Goal: Task Accomplishment & Management: Complete application form

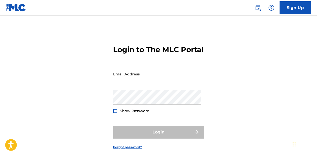
click at [240, 133] on div "Login to The MLC Portal Email Address Password Show Password Login Forgot passw…" at bounding box center [158, 93] width 317 height 129
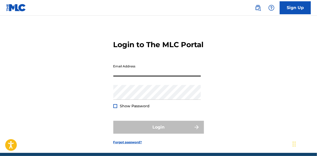
click at [157, 76] on input "Email Address" at bounding box center [158, 69] width 88 height 15
type input "[EMAIL_ADDRESS][DOMAIN_NAME]"
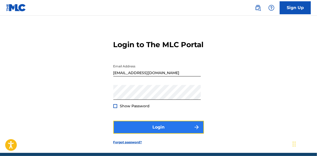
click at [147, 134] on button "Login" at bounding box center [159, 127] width 91 height 13
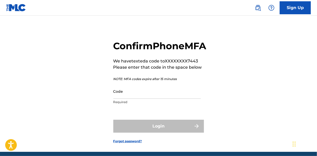
scroll to position [6, 0]
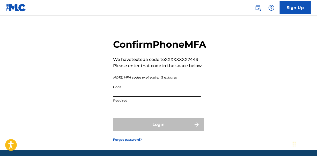
click at [151, 97] on input "Code" at bounding box center [158, 89] width 88 height 15
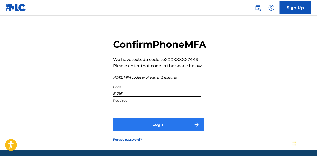
type input "817161"
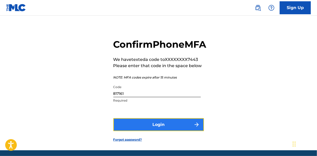
click at [144, 131] on button "Login" at bounding box center [159, 124] width 91 height 13
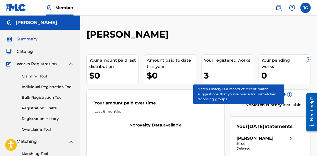
click at [24, 49] on span "Catalog" at bounding box center [25, 51] width 16 height 6
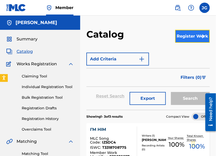
click at [189, 36] on button "Register Work" at bounding box center [192, 36] width 35 height 13
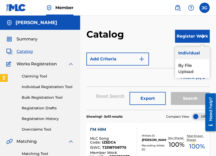
click at [190, 53] on link "Individual" at bounding box center [192, 53] width 35 height 12
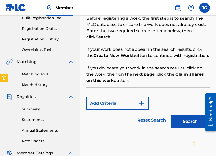
scroll to position [93, 0]
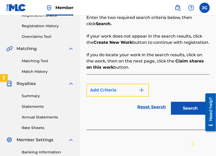
click at [143, 92] on img "Search Form" at bounding box center [142, 90] width 6 height 6
click at [141, 92] on img "Search Form" at bounding box center [142, 90] width 6 height 6
click at [123, 91] on button "Add Criteria" at bounding box center [118, 90] width 63 height 13
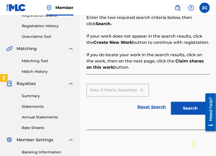
click at [126, 92] on div "Max Criteria Reached" at bounding box center [118, 90] width 63 height 13
click at [146, 91] on div "Max Criteria Reached" at bounding box center [118, 90] width 63 height 13
click at [121, 91] on div "Max Criteria Reached" at bounding box center [118, 90] width 63 height 13
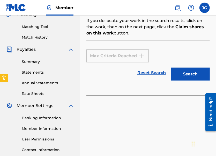
scroll to position [126, 0]
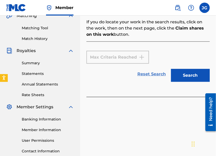
click at [154, 77] on link "Reset Search" at bounding box center [152, 73] width 34 height 11
click at [148, 75] on link "Reset Search" at bounding box center [152, 73] width 34 height 11
click at [156, 76] on link "Reset Search" at bounding box center [152, 73] width 34 height 11
click at [153, 78] on link "Reset Search" at bounding box center [152, 73] width 34 height 11
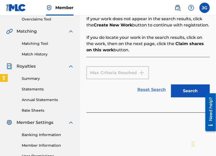
scroll to position [106, 0]
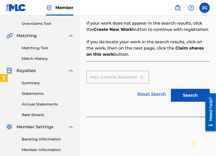
click at [153, 97] on link "Reset Search" at bounding box center [152, 93] width 34 height 11
click at [148, 96] on link "Reset Search" at bounding box center [152, 93] width 34 height 11
click at [145, 98] on link "Reset Search" at bounding box center [152, 93] width 34 height 11
click at [142, 104] on div "Reset Search Search" at bounding box center [149, 94] width 124 height 21
click at [151, 94] on link "Reset Search" at bounding box center [152, 93] width 34 height 11
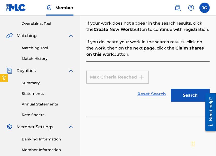
click at [154, 93] on link "Reset Search" at bounding box center [152, 93] width 34 height 11
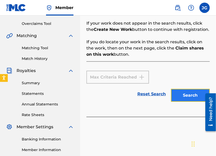
click at [196, 95] on button "Search" at bounding box center [190, 95] width 39 height 13
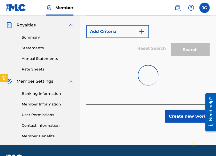
scroll to position [151, 0]
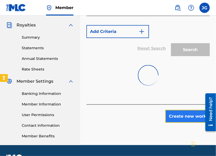
click at [182, 116] on button "Create new work" at bounding box center [188, 116] width 45 height 13
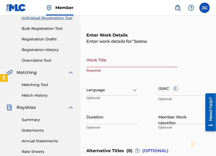
scroll to position [68, 0]
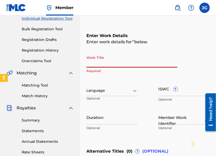
click at [100, 63] on input "Work Title" at bounding box center [132, 60] width 91 height 15
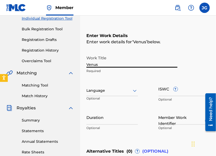
type input "Venus"
click at [137, 89] on icon at bounding box center [135, 91] width 6 height 6
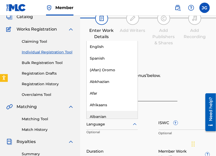
scroll to position [21, 0]
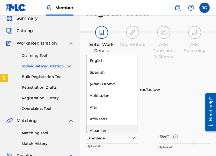
click at [108, 64] on div "English" at bounding box center [112, 61] width 51 height 12
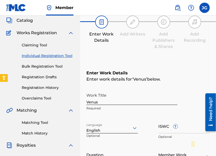
scroll to position [34, 0]
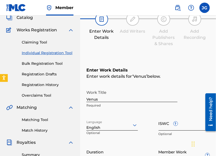
click at [166, 127] on input "ISWC ?" at bounding box center [185, 123] width 52 height 15
type input "t"
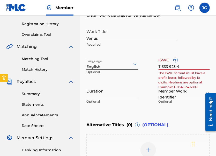
scroll to position [95, 0]
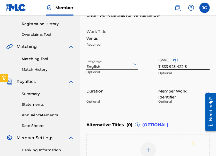
type input "T-333-923-422-5"
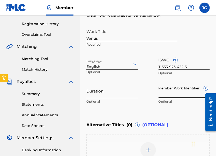
click at [166, 95] on input "Member Work Identifier ?" at bounding box center [185, 90] width 52 height 15
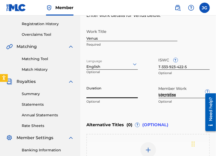
click at [98, 93] on input "Duration" at bounding box center [113, 90] width 52 height 15
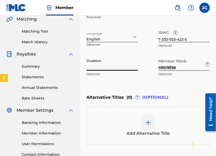
scroll to position [123, 0]
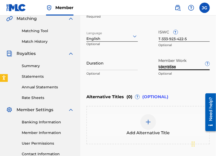
click at [181, 67] on input "931213538" at bounding box center [185, 62] width 52 height 15
type input "9"
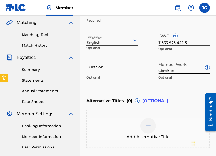
scroll to position [119, 0]
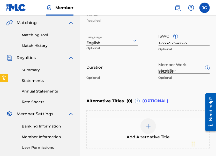
type input "931213538"
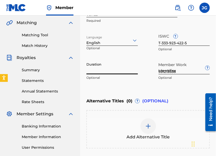
click at [93, 69] on input "Duration" at bounding box center [113, 67] width 52 height 15
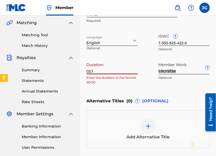
type input "02:19"
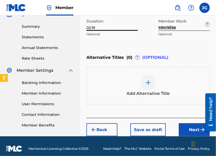
scroll to position [167, 0]
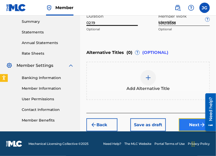
click at [194, 124] on button "Next" at bounding box center [194, 124] width 31 height 13
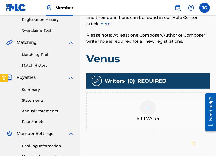
scroll to position [97, 0]
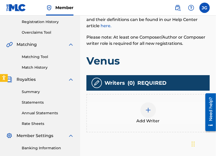
click at [172, 130] on div "Add Writer" at bounding box center [149, 113] width 124 height 38
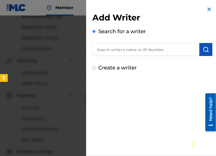
scroll to position [72, 0]
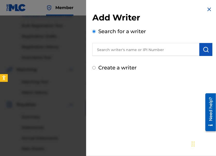
click at [208, 11] on img at bounding box center [210, 9] width 6 height 6
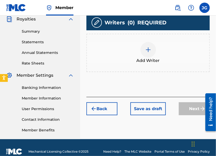
scroll to position [154, 0]
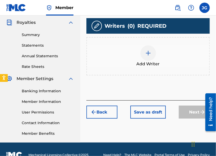
click at [159, 155] on link "Portal Terms of Use" at bounding box center [170, 155] width 30 height 5
click at [148, 57] on div at bounding box center [149, 53] width 16 height 16
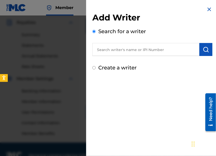
click at [127, 51] on input "text" at bounding box center [146, 49] width 107 height 13
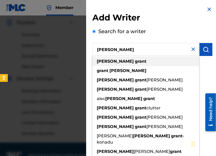
type input "[PERSON_NAME]"
click at [135, 63] on strong "grant" at bounding box center [141, 61] width 12 height 5
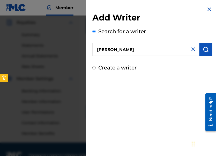
click at [192, 49] on img at bounding box center [193, 49] width 6 height 6
click at [129, 50] on input "text" at bounding box center [146, 49] width 107 height 13
type input "1102227425"
click at [206, 51] on img "submit" at bounding box center [206, 49] width 6 height 6
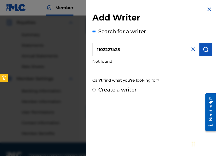
click at [94, 90] on input "Create a writer" at bounding box center [94, 89] width 3 height 3
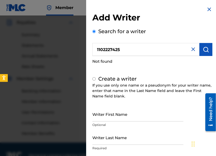
radio input "false"
radio input "true"
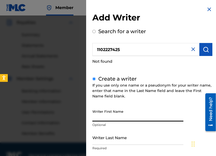
click at [118, 118] on input "Writer First Name" at bounding box center [138, 114] width 91 height 15
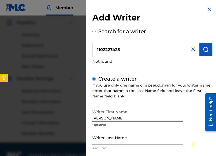
type input "[PERSON_NAME]"
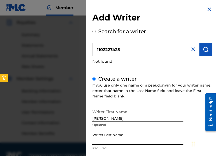
click at [105, 141] on input "Writer Last Name" at bounding box center [138, 137] width 91 height 15
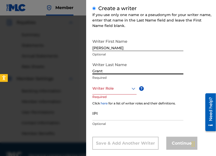
scroll to position [72, 0]
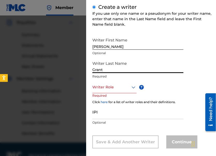
type input "Grant"
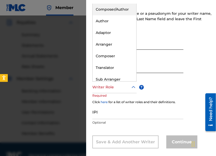
click at [114, 14] on div "Composer/Author" at bounding box center [115, 10] width 44 height 12
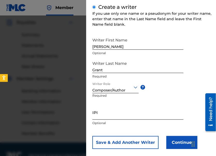
click at [101, 119] on input "IPI" at bounding box center [138, 112] width 91 height 15
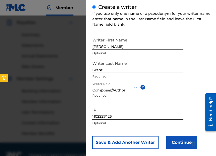
type input "1102227425"
click at [143, 87] on span "?" at bounding box center [143, 87] width 5 height 5
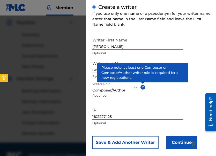
click at [144, 116] on input "1102227425" at bounding box center [138, 112] width 91 height 15
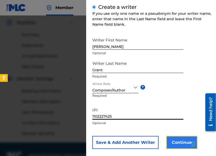
click at [181, 144] on button "Continue" at bounding box center [182, 142] width 31 height 13
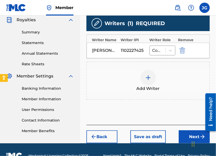
scroll to position [168, 0]
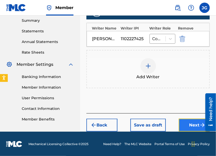
click at [188, 125] on button "Next" at bounding box center [194, 125] width 31 height 13
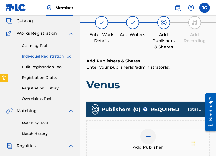
scroll to position [23, 0]
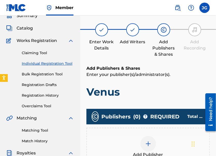
click at [183, 123] on div "Publishers ( 0 ) ? REQUIRED Total shares: 0 %" at bounding box center [149, 117] width 124 height 16
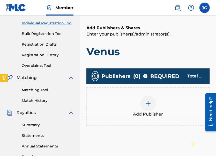
scroll to position [64, 0]
click at [174, 113] on div "Add Publisher" at bounding box center [148, 107] width 123 height 22
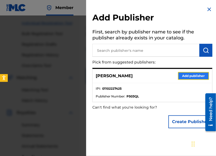
click at [189, 76] on button "Add publisher" at bounding box center [193, 76] width 31 height 8
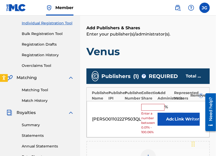
click at [155, 105] on input "text" at bounding box center [152, 107] width 23 height 7
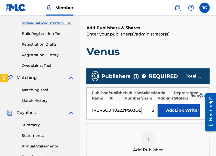
type input "50"
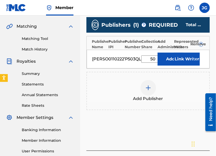
scroll to position [133, 0]
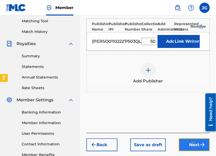
click at [185, 151] on button "Next" at bounding box center [194, 144] width 31 height 13
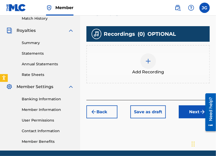
scroll to position [145, 0]
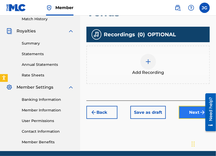
click at [189, 111] on button "Next" at bounding box center [194, 112] width 31 height 13
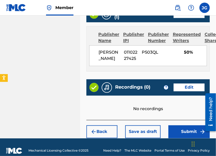
scroll to position [300, 0]
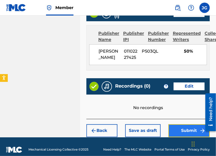
click at [187, 129] on button "Submit" at bounding box center [189, 130] width 41 height 13
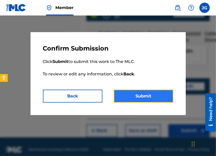
click at [162, 96] on button "Submit" at bounding box center [144, 96] width 60 height 13
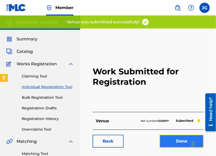
click at [176, 143] on link "Done" at bounding box center [182, 141] width 44 height 13
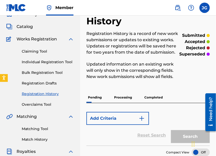
scroll to position [17, 0]
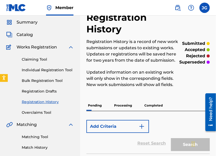
click at [157, 105] on p "Completed" at bounding box center [154, 105] width 22 height 11
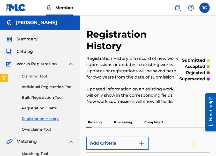
click at [157, 123] on p "Completed" at bounding box center [154, 122] width 22 height 11
click at [155, 123] on p "Completed" at bounding box center [154, 122] width 22 height 11
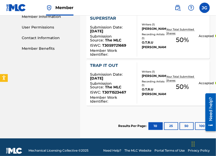
scroll to position [246, 0]
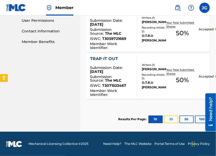
click at [171, 119] on button "25" at bounding box center [171, 120] width 14 height 8
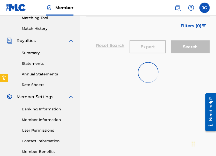
scroll to position [135, 0]
